Goal: Answer question/provide support: Share knowledge or assist other users

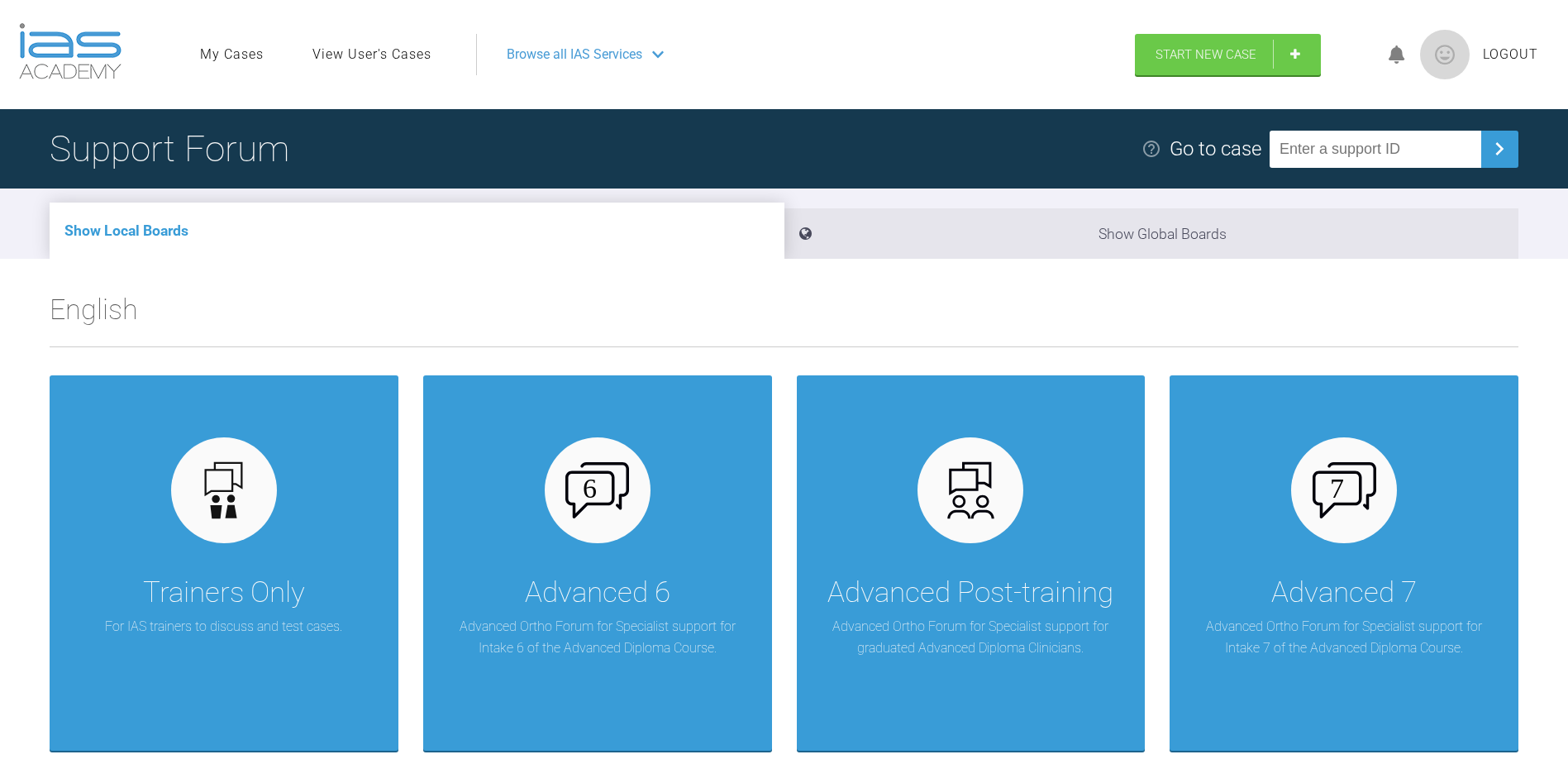
click at [405, 49] on link "View User's Cases" at bounding box center [371, 54] width 119 height 21
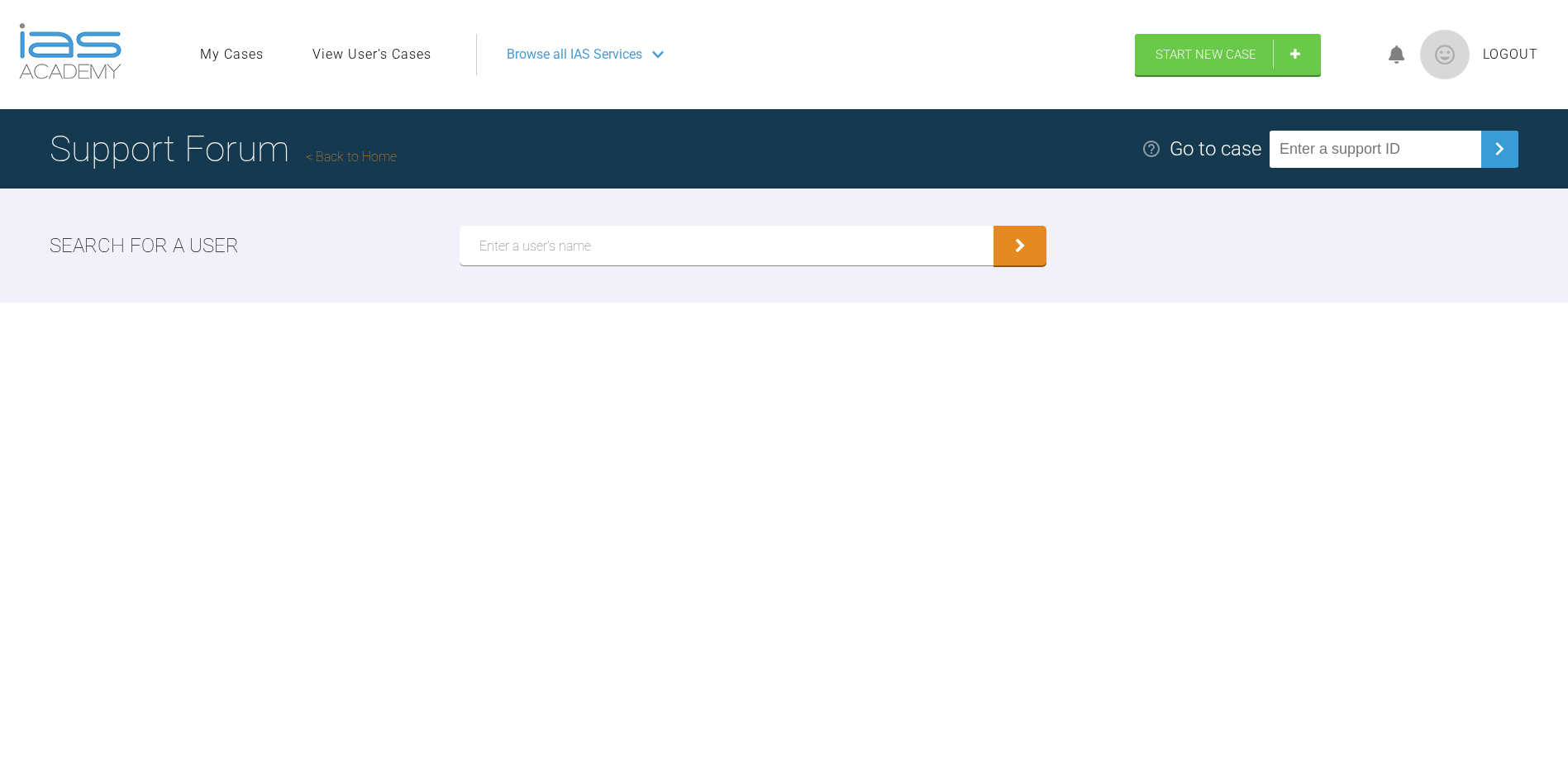
click at [612, 267] on div "Search for a user" at bounding box center [784, 245] width 1568 height 114
click at [612, 250] on input "text" at bounding box center [726, 245] width 535 height 40
type input "[PERSON_NAME]"
click at [994, 226] on button "submit" at bounding box center [1020, 245] width 53 height 40
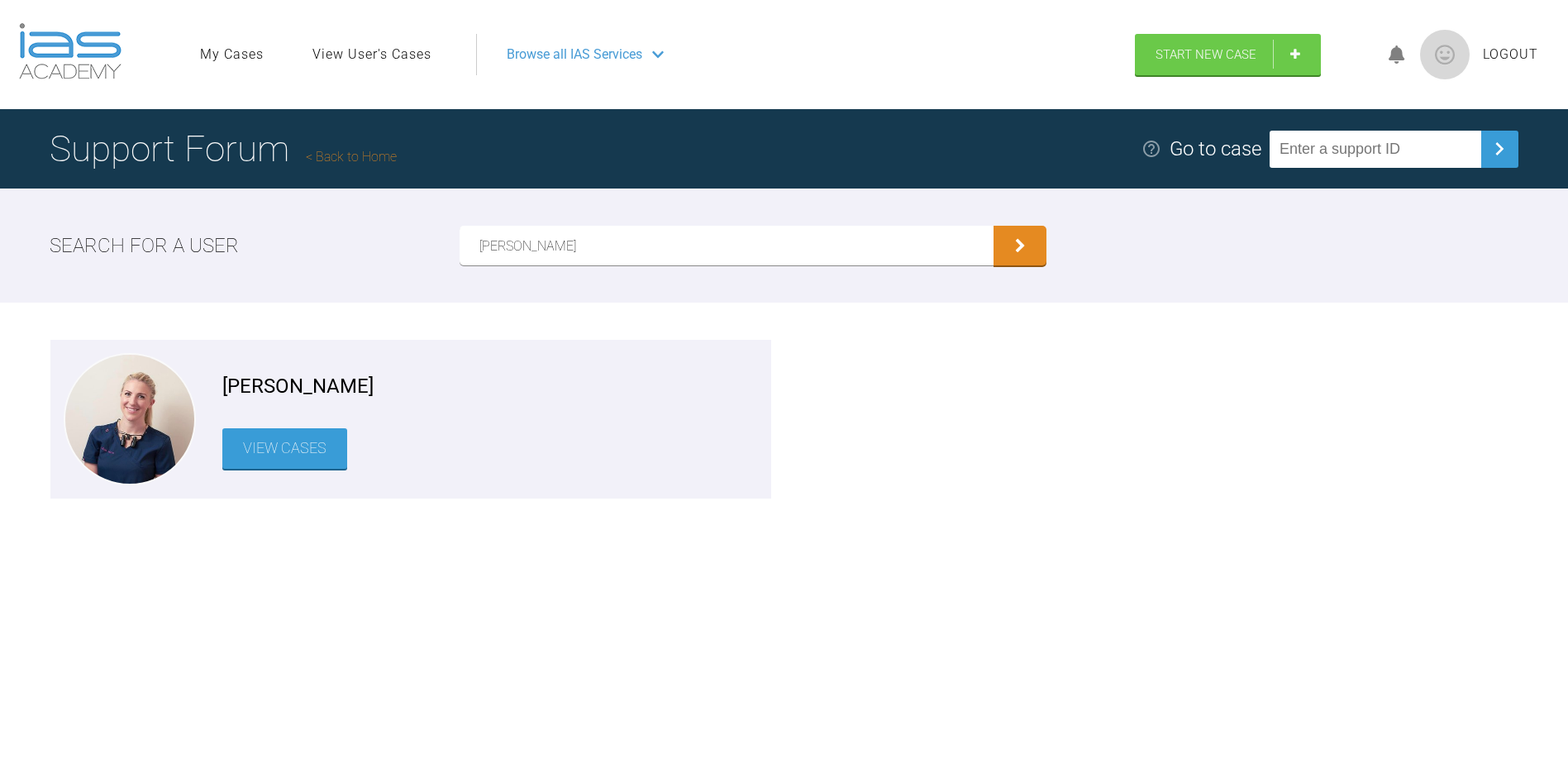
click at [315, 445] on link "View Cases" at bounding box center [285, 448] width 125 height 41
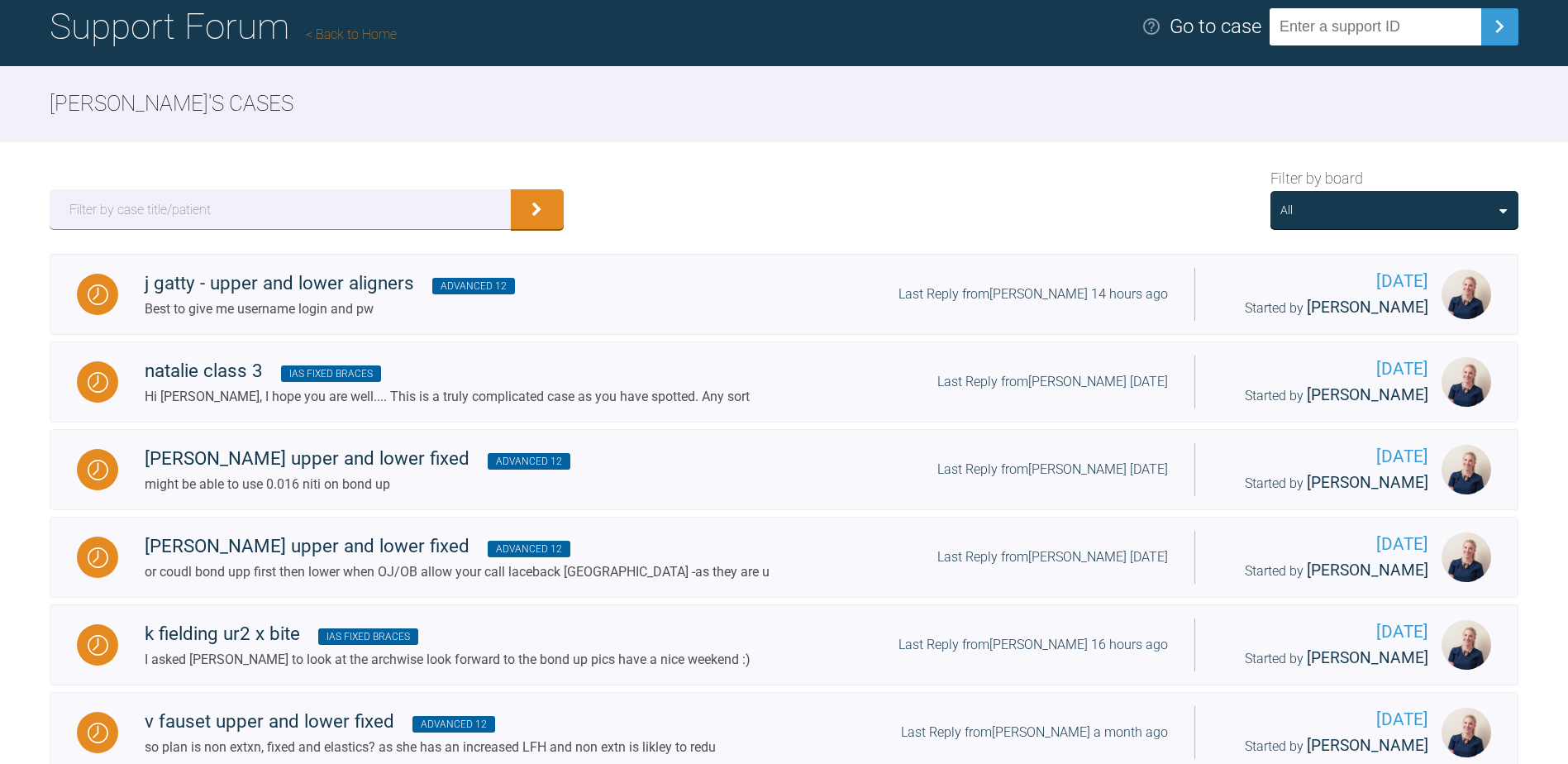
scroll to position [125, 0]
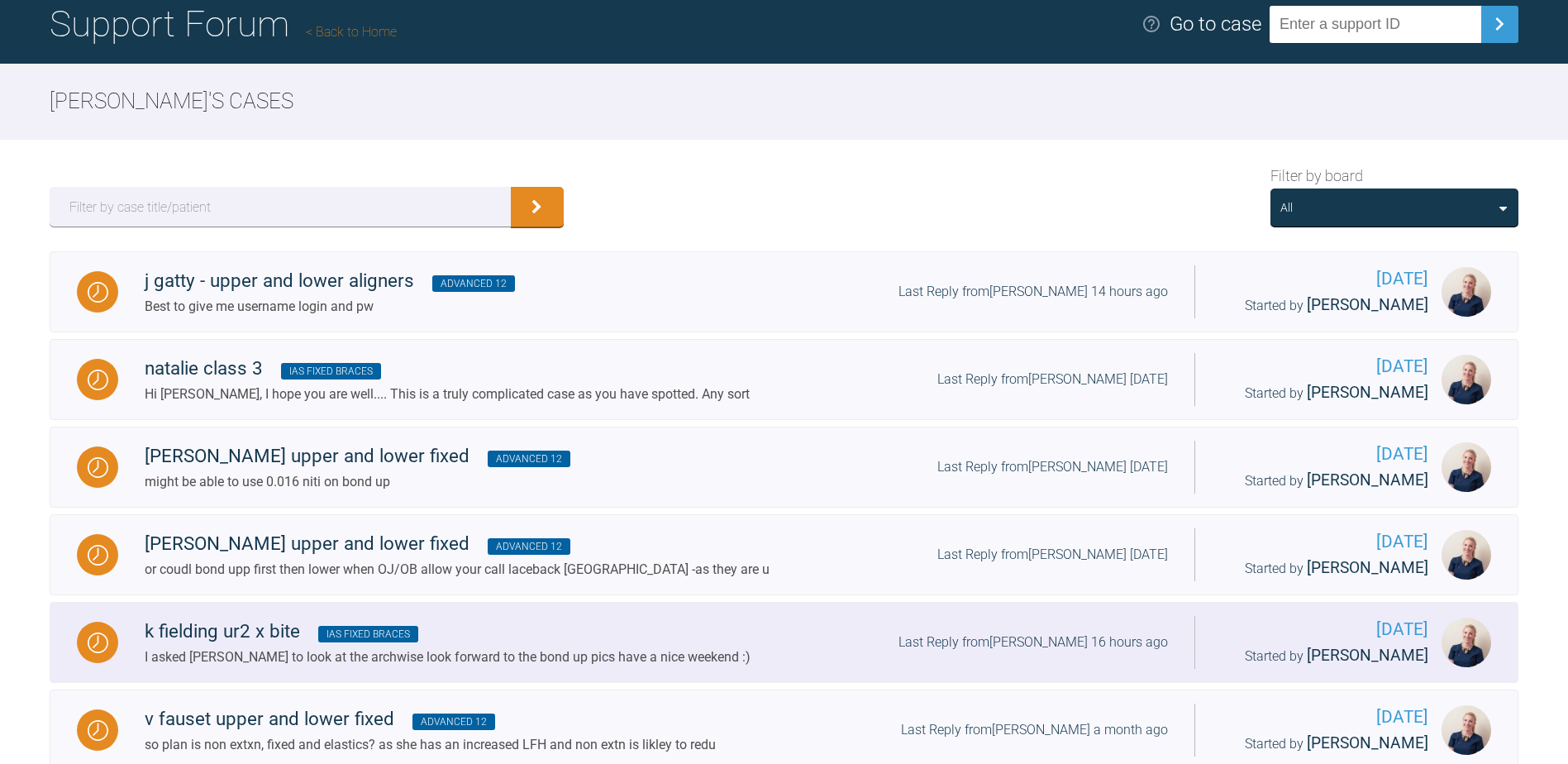
click at [195, 643] on div "k fielding ur2 x bite IAS Fixed Braces" at bounding box center [447, 631] width 606 height 30
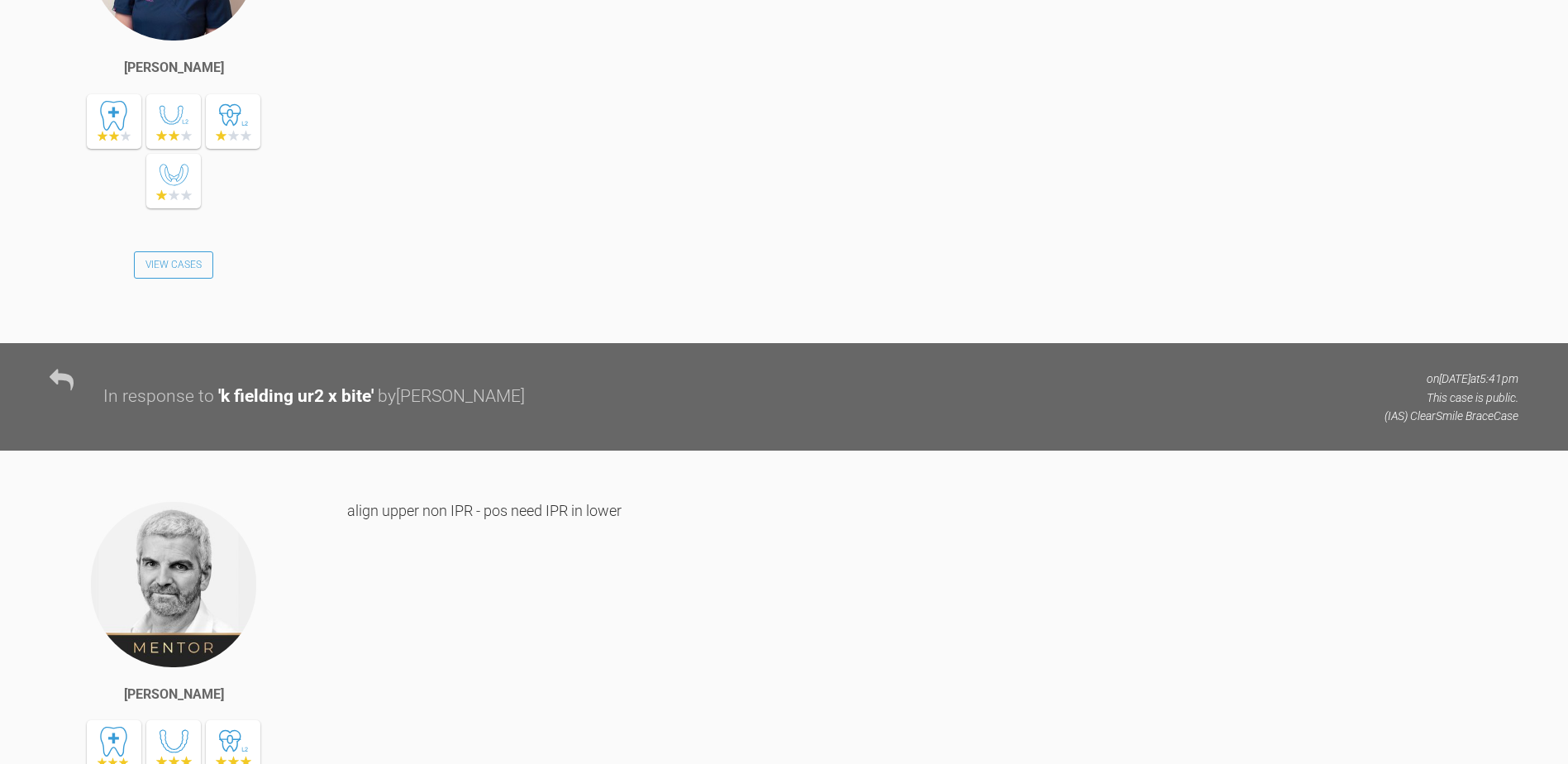
scroll to position [3342, 0]
